Goal: Transaction & Acquisition: Obtain resource

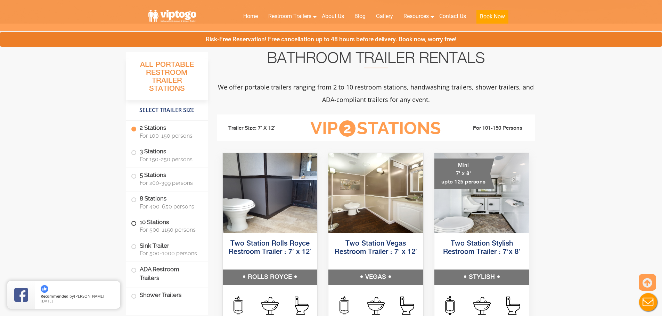
scroll to position [313, 0]
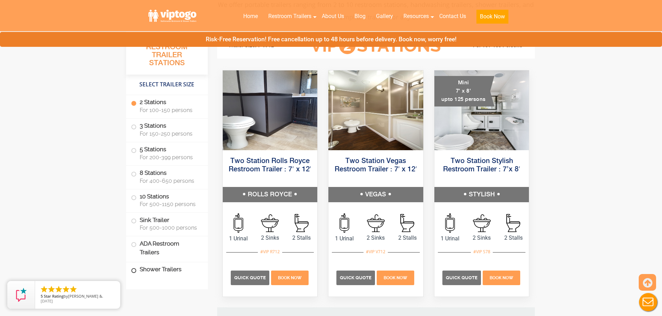
click at [158, 269] on label "Shower Trailers" at bounding box center [167, 270] width 72 height 15
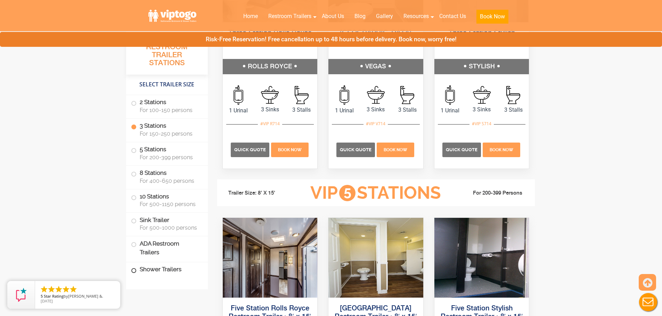
click at [175, 271] on label "Shower Trailers" at bounding box center [167, 270] width 72 height 15
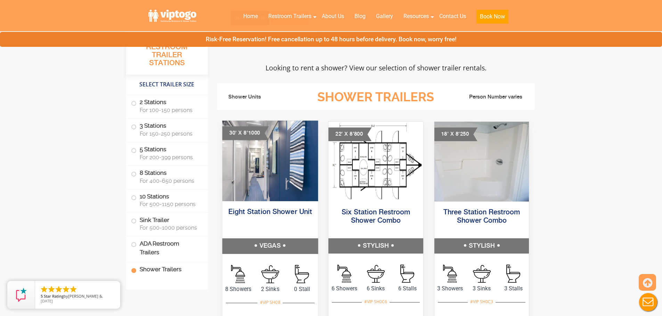
scroll to position [2674, 0]
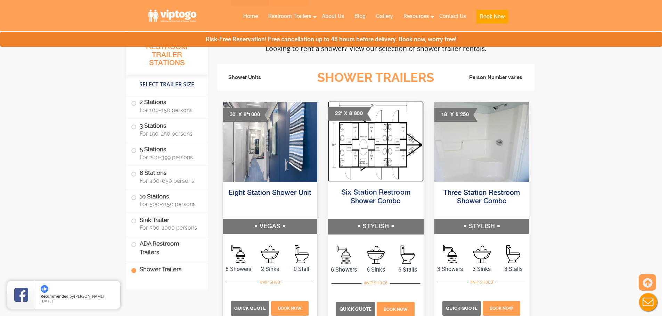
click at [362, 147] on img at bounding box center [375, 141] width 95 height 81
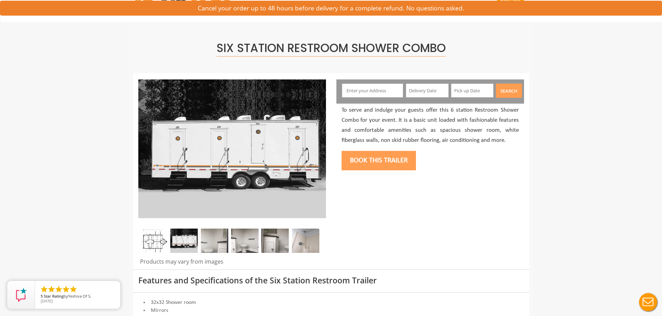
scroll to position [35, 0]
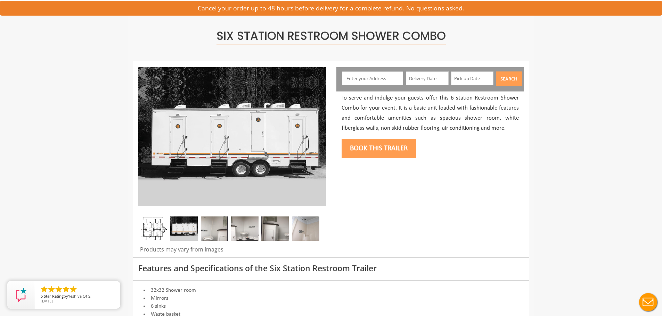
click at [153, 234] on img at bounding box center [153, 229] width 27 height 24
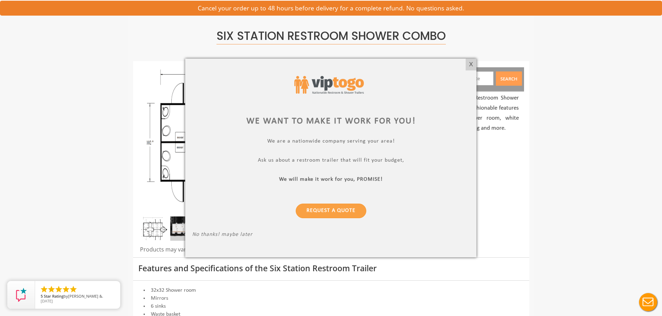
click at [84, 129] on div at bounding box center [331, 158] width 662 height 316
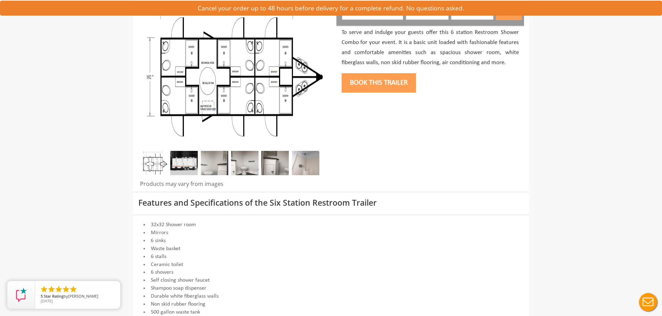
scroll to position [104, 0]
